Goal: Navigation & Orientation: Understand site structure

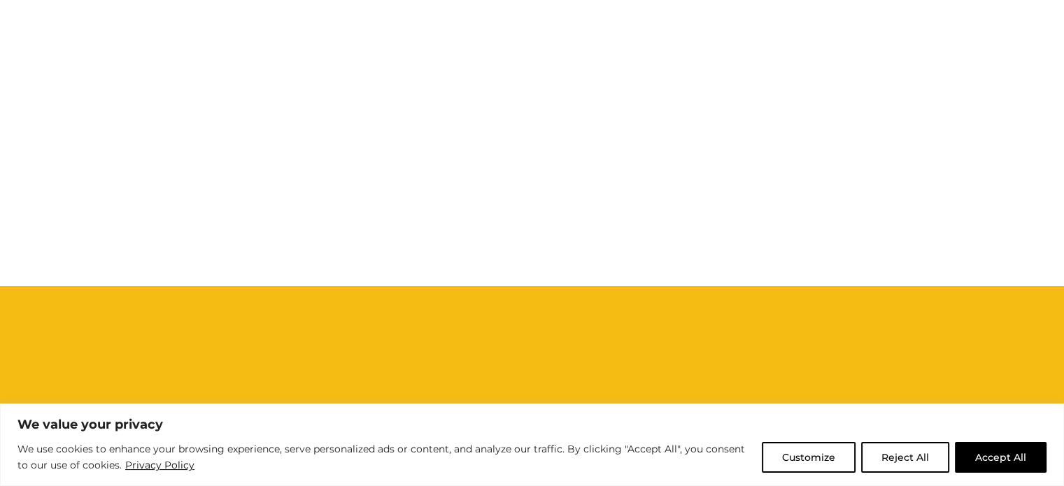
scroll to position [840, 0]
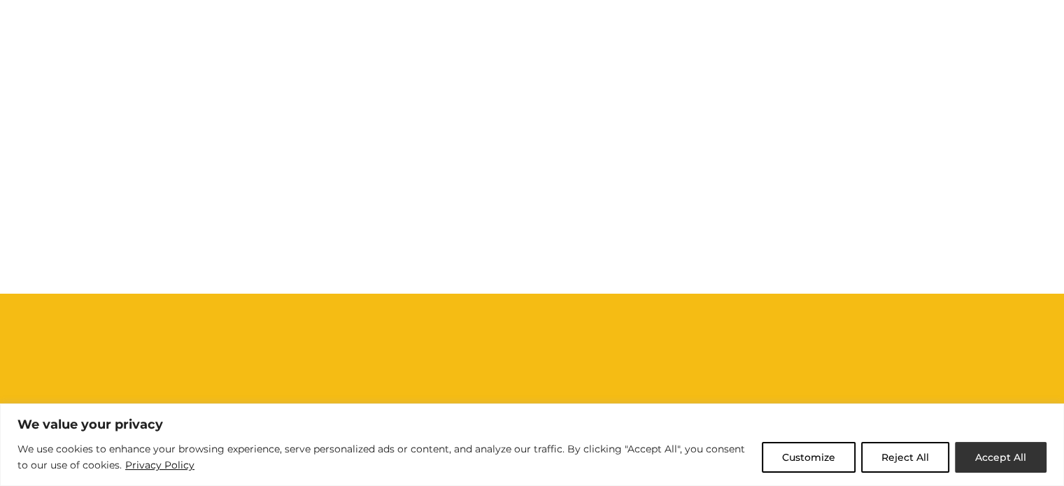
click at [997, 458] on button "Accept All" at bounding box center [1001, 457] width 92 height 31
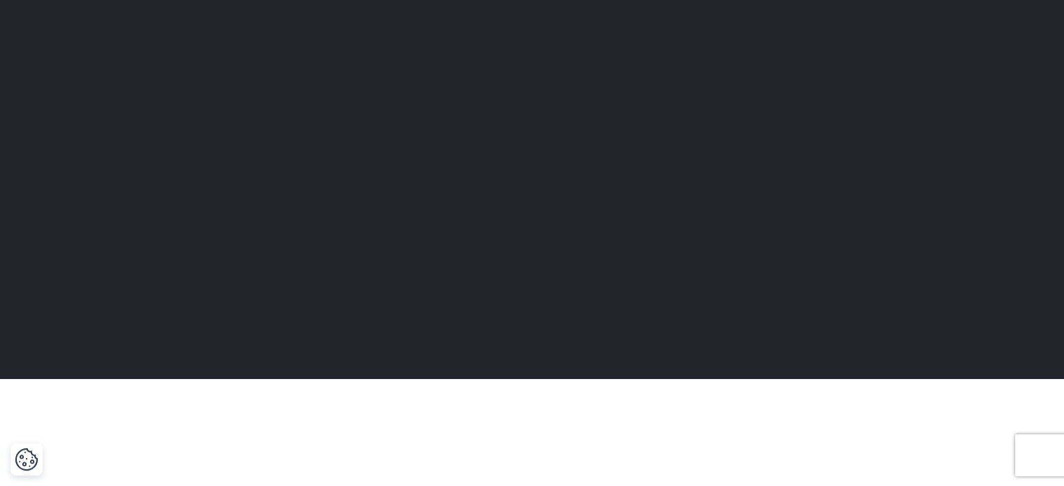
scroll to position [0, 0]
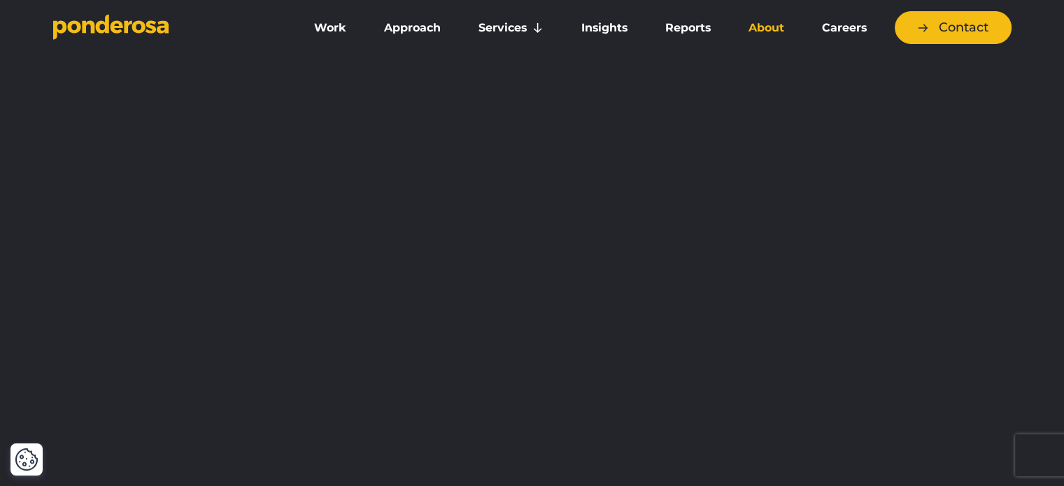
click at [761, 29] on link "About" at bounding box center [767, 27] width 68 height 29
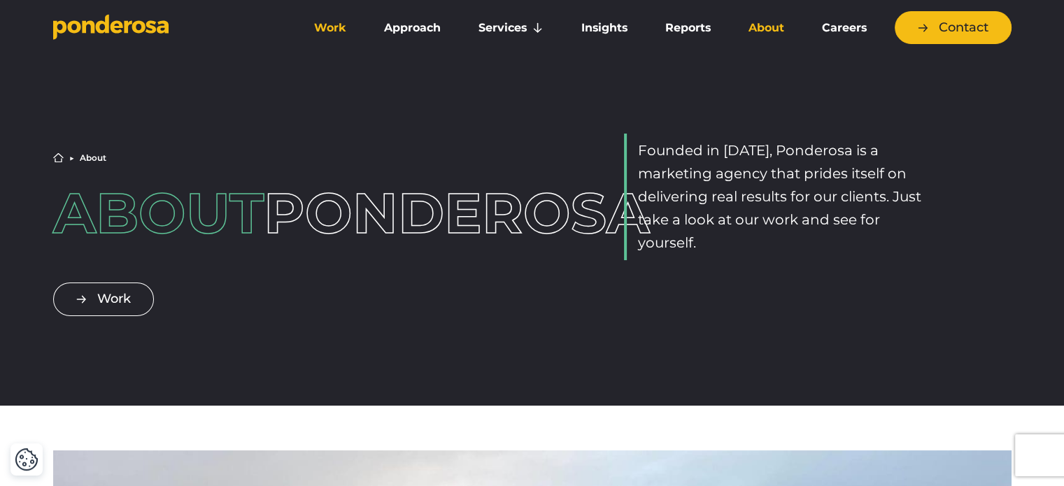
click at [336, 29] on link "Work" at bounding box center [330, 27] width 64 height 29
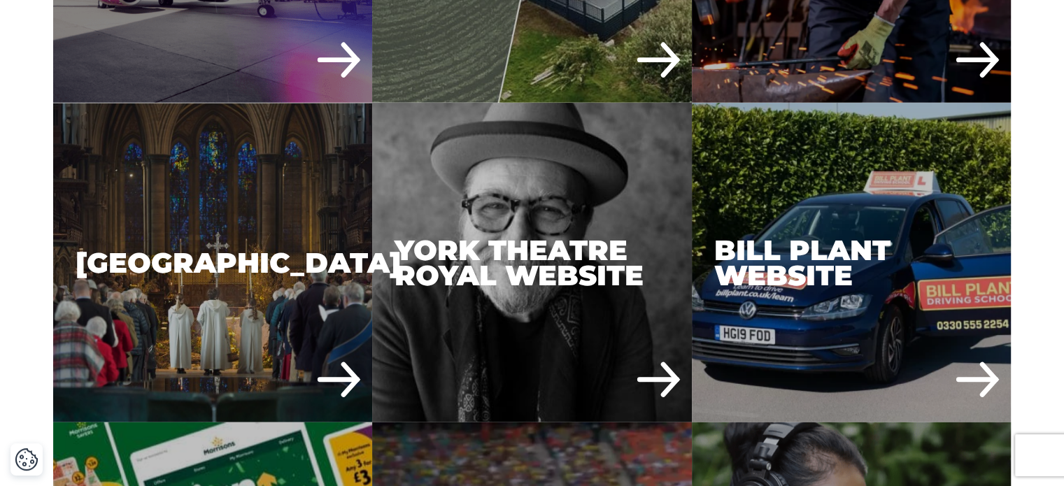
scroll to position [3569, 0]
